Goal: Find specific page/section: Find specific page/section

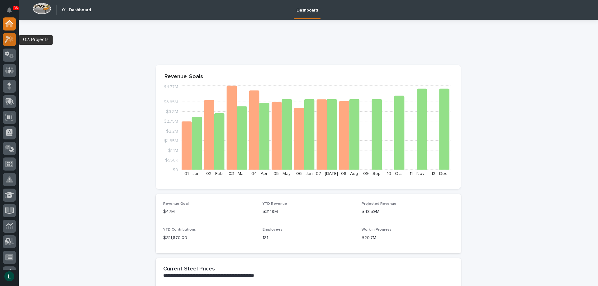
click at [7, 39] on icon at bounding box center [9, 39] width 9 height 7
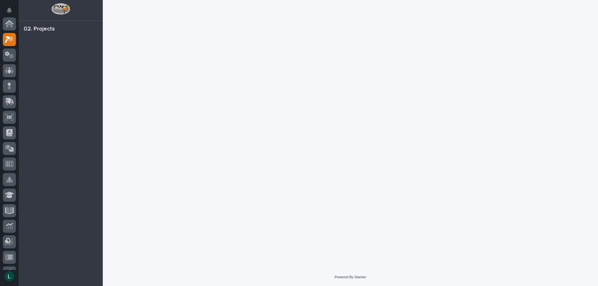
scroll to position [16, 0]
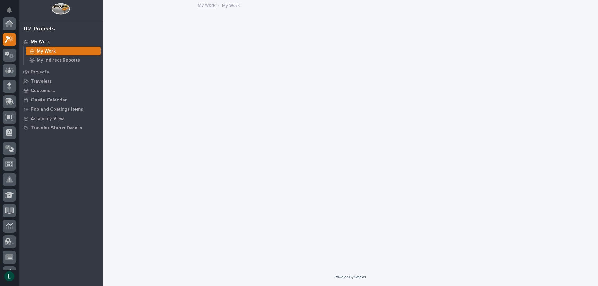
scroll to position [16, 0]
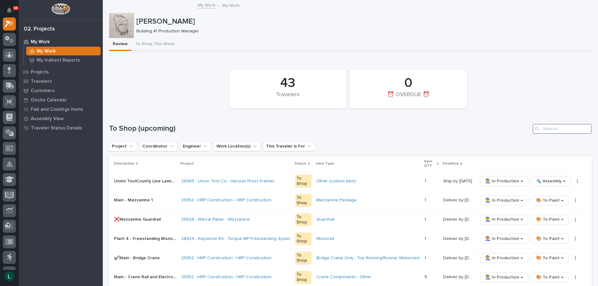
click at [550, 129] on input "Search" at bounding box center [562, 129] width 59 height 10
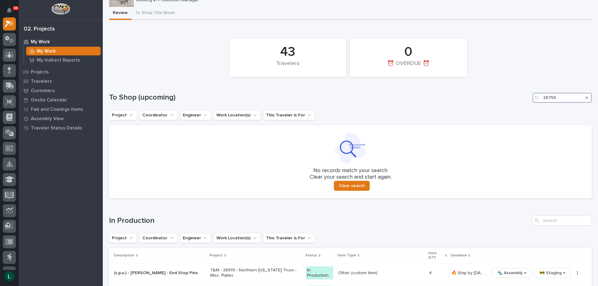
scroll to position [0, 0]
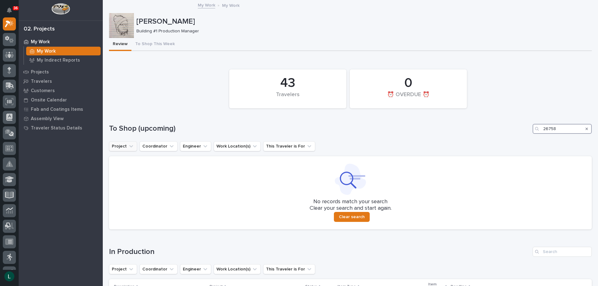
type input "26758"
click at [121, 147] on button "Project" at bounding box center [123, 146] width 28 height 10
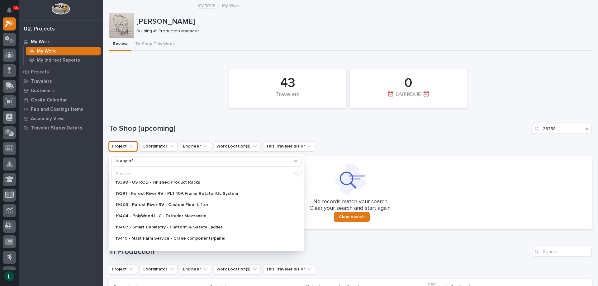
scroll to position [62, 0]
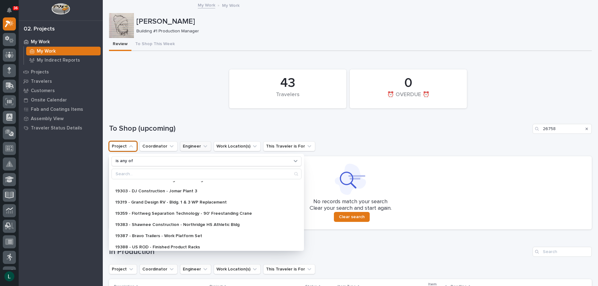
click at [193, 146] on button "Engineer" at bounding box center [195, 146] width 31 height 10
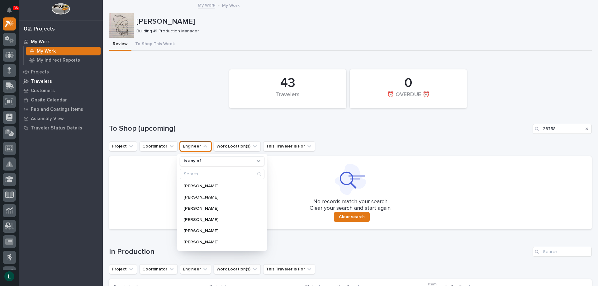
click at [49, 81] on p "Travelers" at bounding box center [41, 82] width 21 height 6
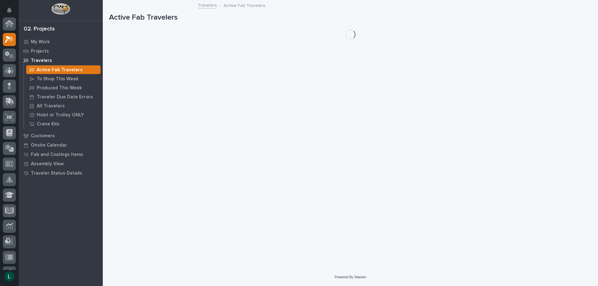
scroll to position [16, 0]
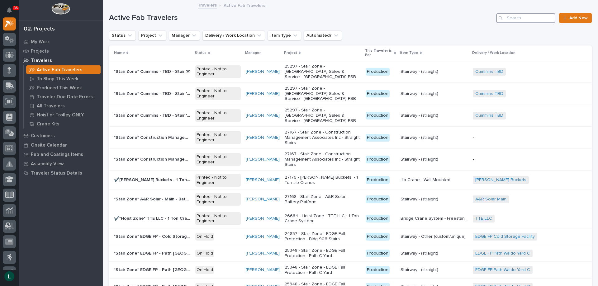
click at [535, 17] on input "Search" at bounding box center [525, 18] width 59 height 10
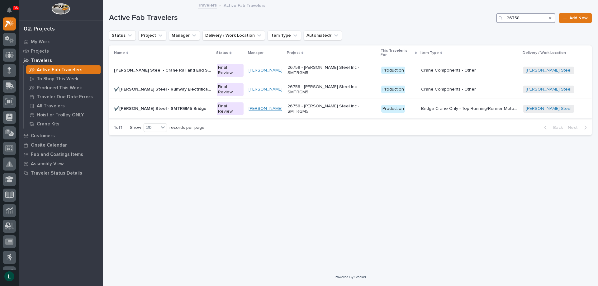
type input "26758"
click at [269, 106] on link "[PERSON_NAME]" at bounding box center [266, 108] width 34 height 5
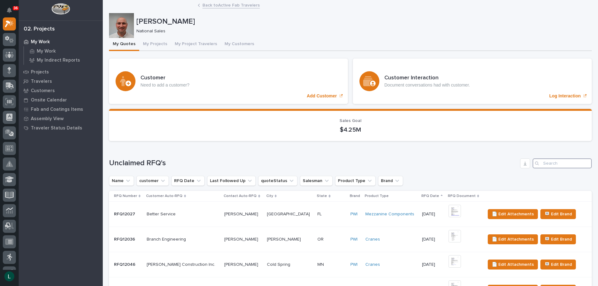
click at [552, 164] on input "Search" at bounding box center [562, 164] width 59 height 10
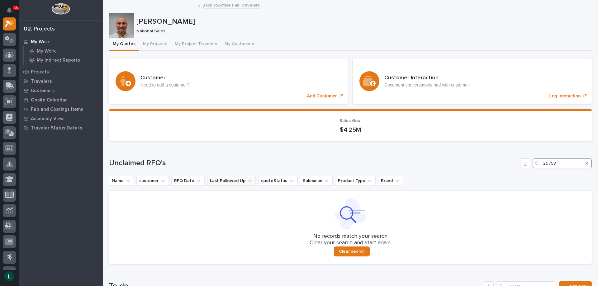
type input "26758"
click at [218, 182] on button "Last Followed Up" at bounding box center [231, 181] width 49 height 10
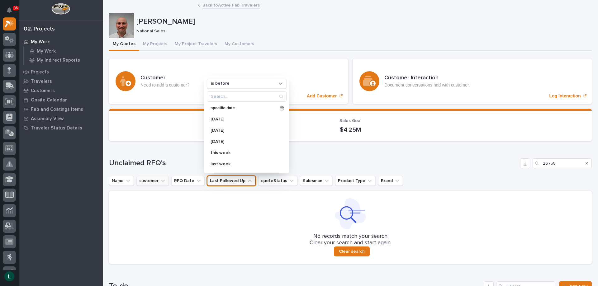
click at [151, 182] on button "customer" at bounding box center [152, 181] width 32 height 10
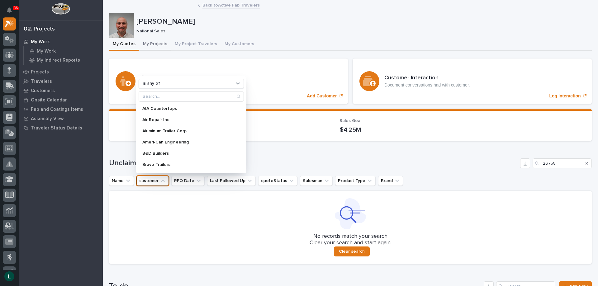
click at [154, 44] on button "My Projects" at bounding box center [155, 44] width 32 height 13
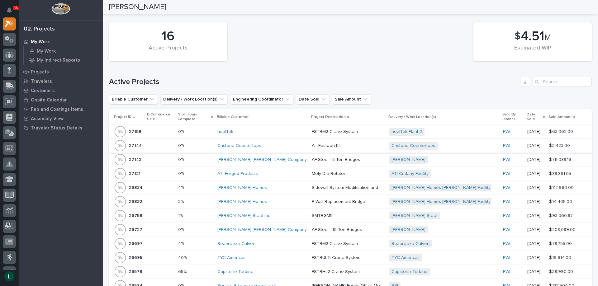
scroll to position [187, 0]
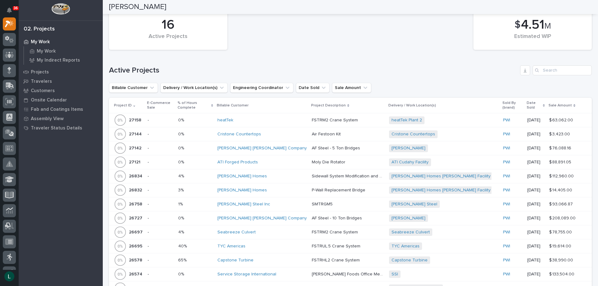
click at [312, 204] on p "SMTRGM5" at bounding box center [323, 204] width 22 height 7
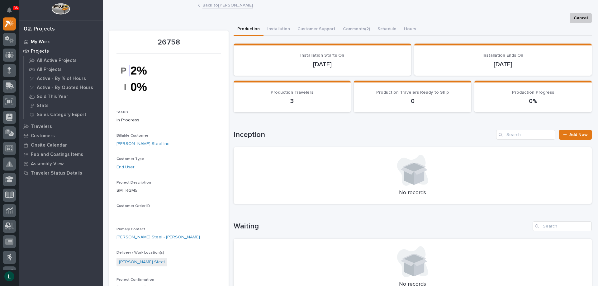
click at [34, 43] on p "My Work" at bounding box center [40, 42] width 19 height 6
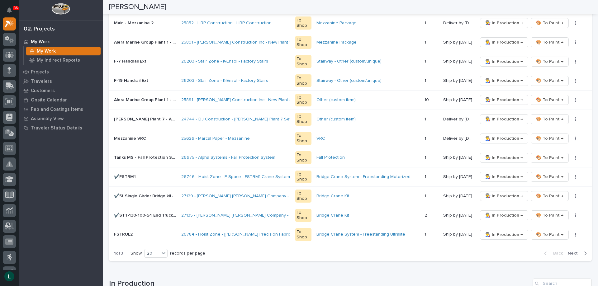
scroll to position [467, 0]
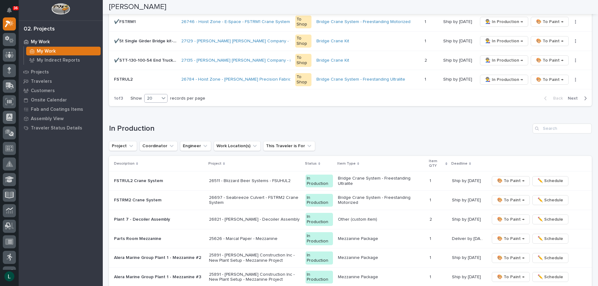
click at [156, 98] on div "20" at bounding box center [151, 98] width 15 height 7
click at [153, 120] on div "30" at bounding box center [156, 121] width 23 height 7
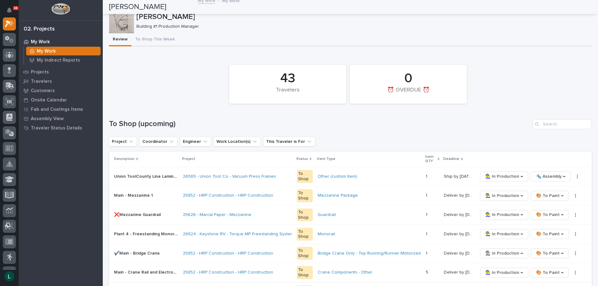
scroll to position [0, 0]
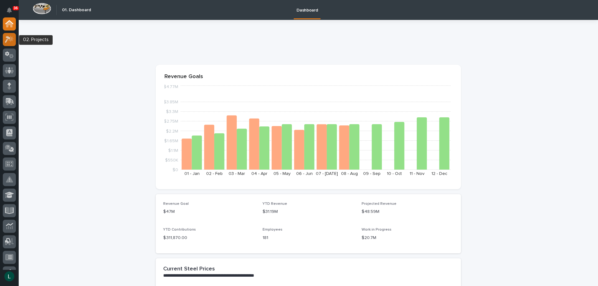
click at [5, 38] on icon at bounding box center [9, 39] width 9 height 7
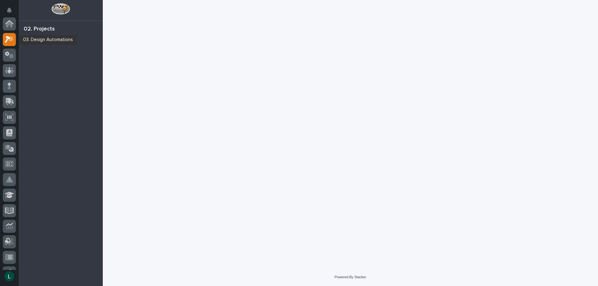
scroll to position [16, 0]
